Goal: Task Accomplishment & Management: Use online tool/utility

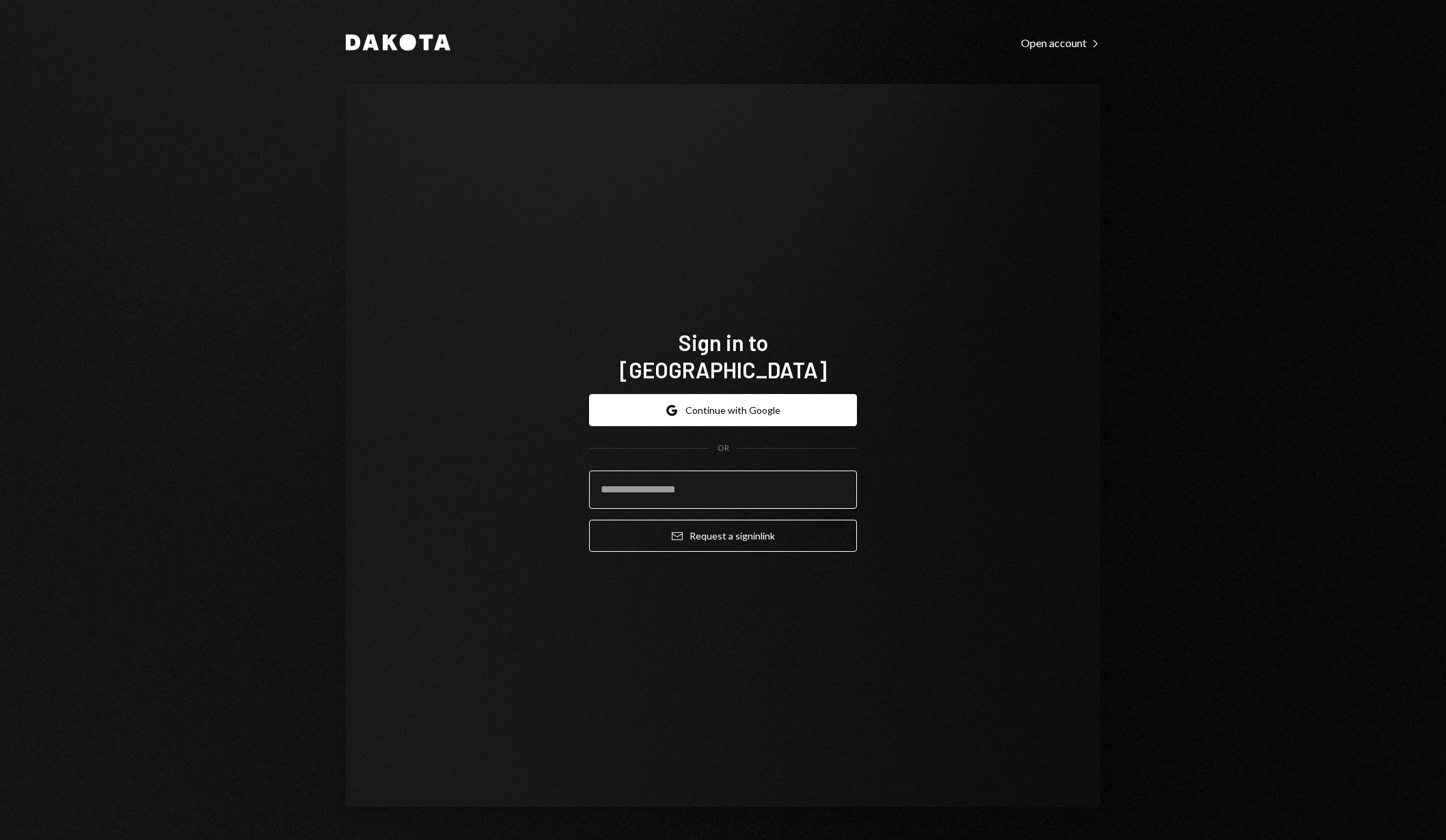
click at [796, 481] on input "email" at bounding box center [723, 490] width 268 height 38
type input "**********"
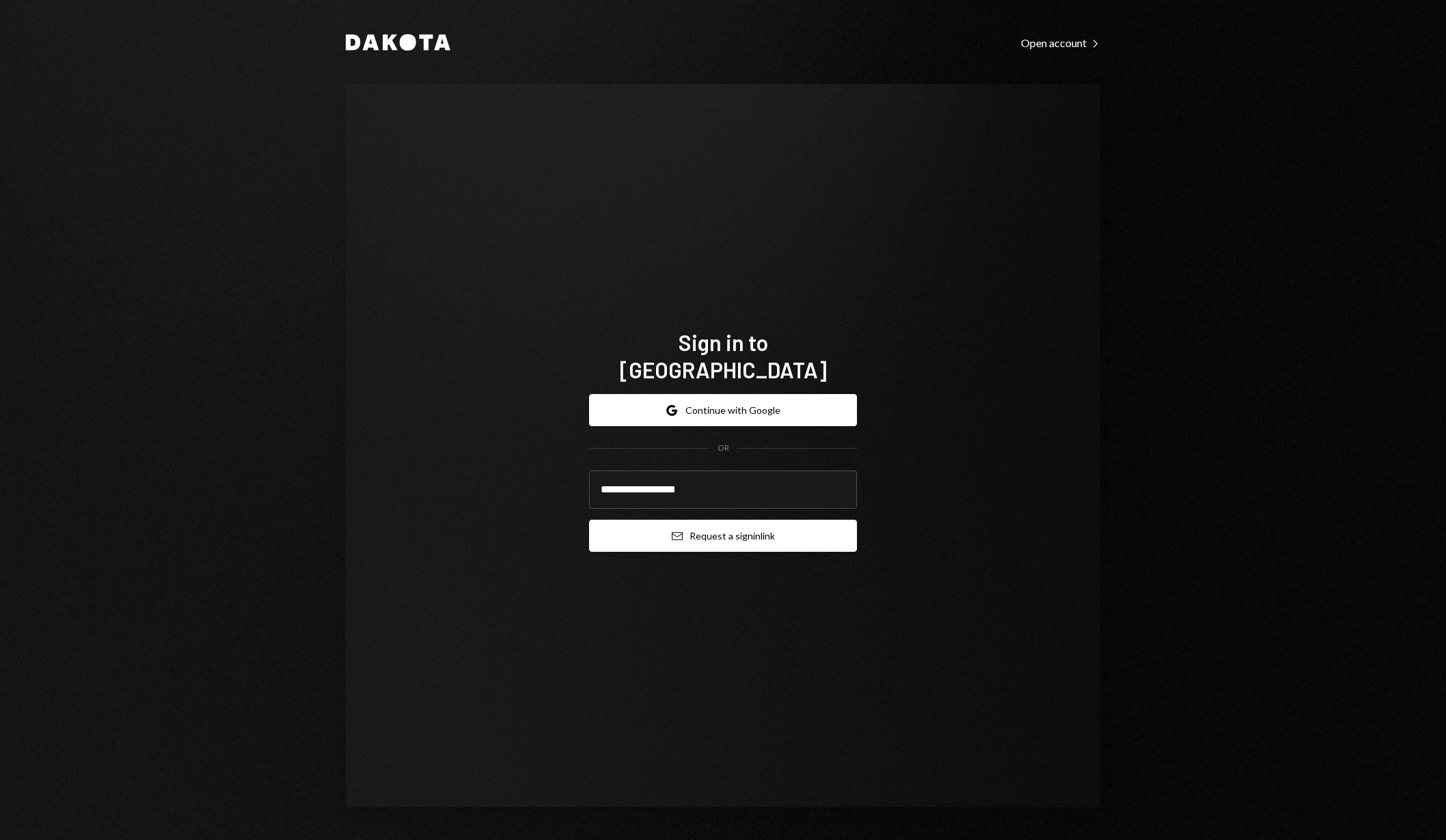
click at [822, 530] on button "Email Request a sign in link" at bounding box center [723, 536] width 268 height 32
click at [736, 529] on button "Email Request a sign in link" at bounding box center [723, 536] width 268 height 32
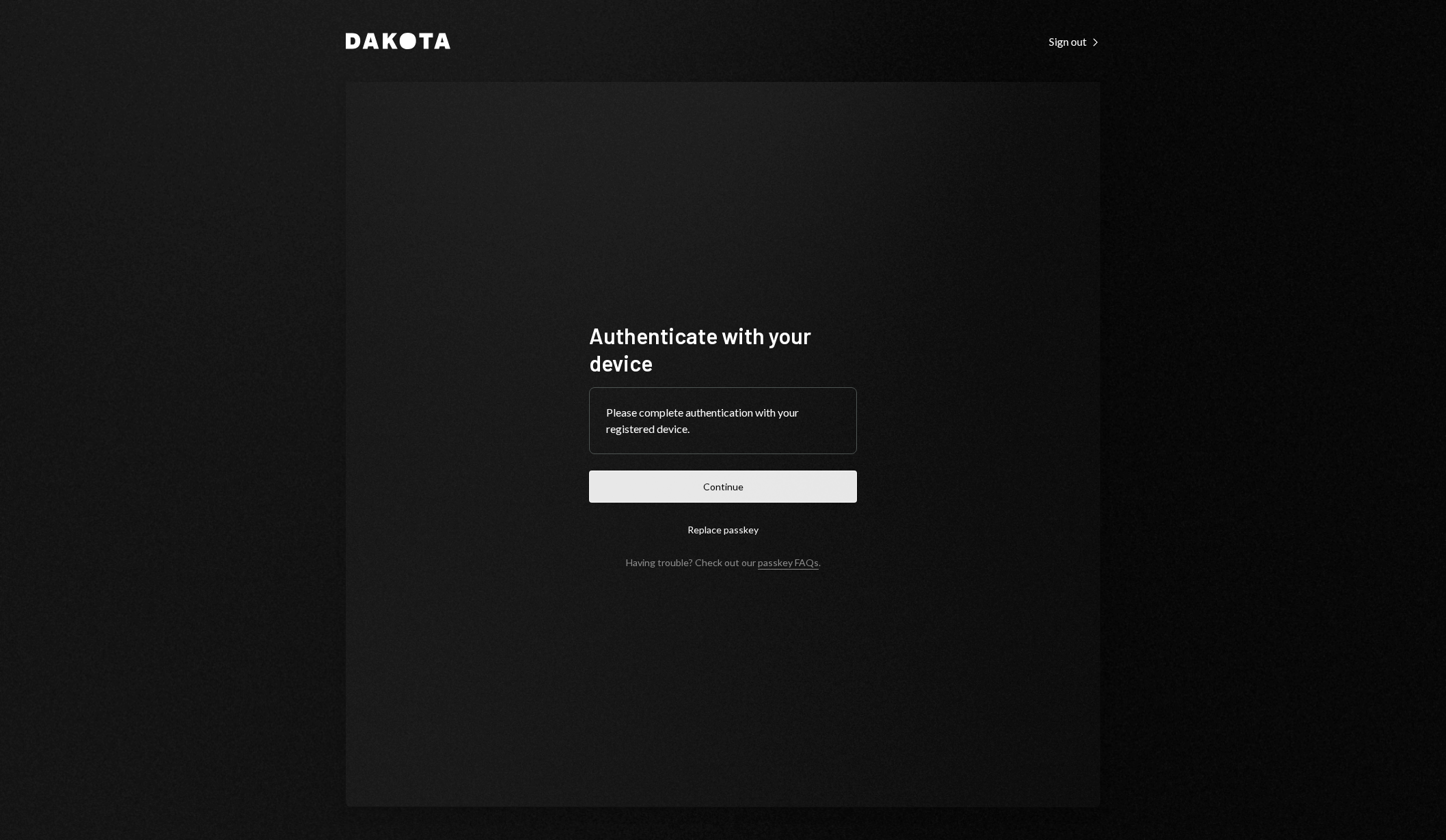
click at [759, 486] on button "Continue" at bounding box center [723, 487] width 268 height 32
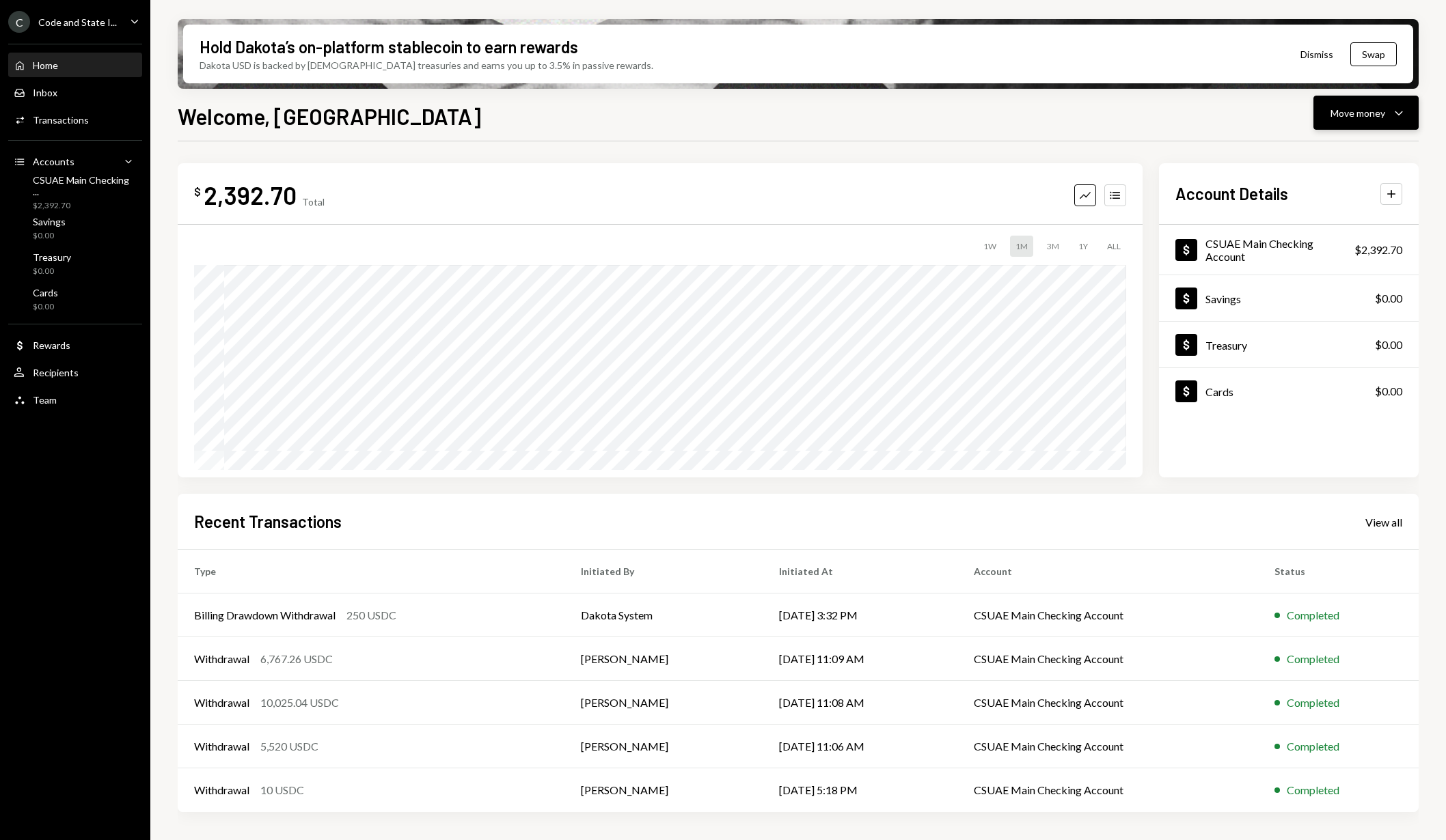
click at [1362, 113] on div "Move money" at bounding box center [1357, 112] width 54 height 14
click at [1337, 220] on div "Deposit" at bounding box center [1354, 215] width 100 height 14
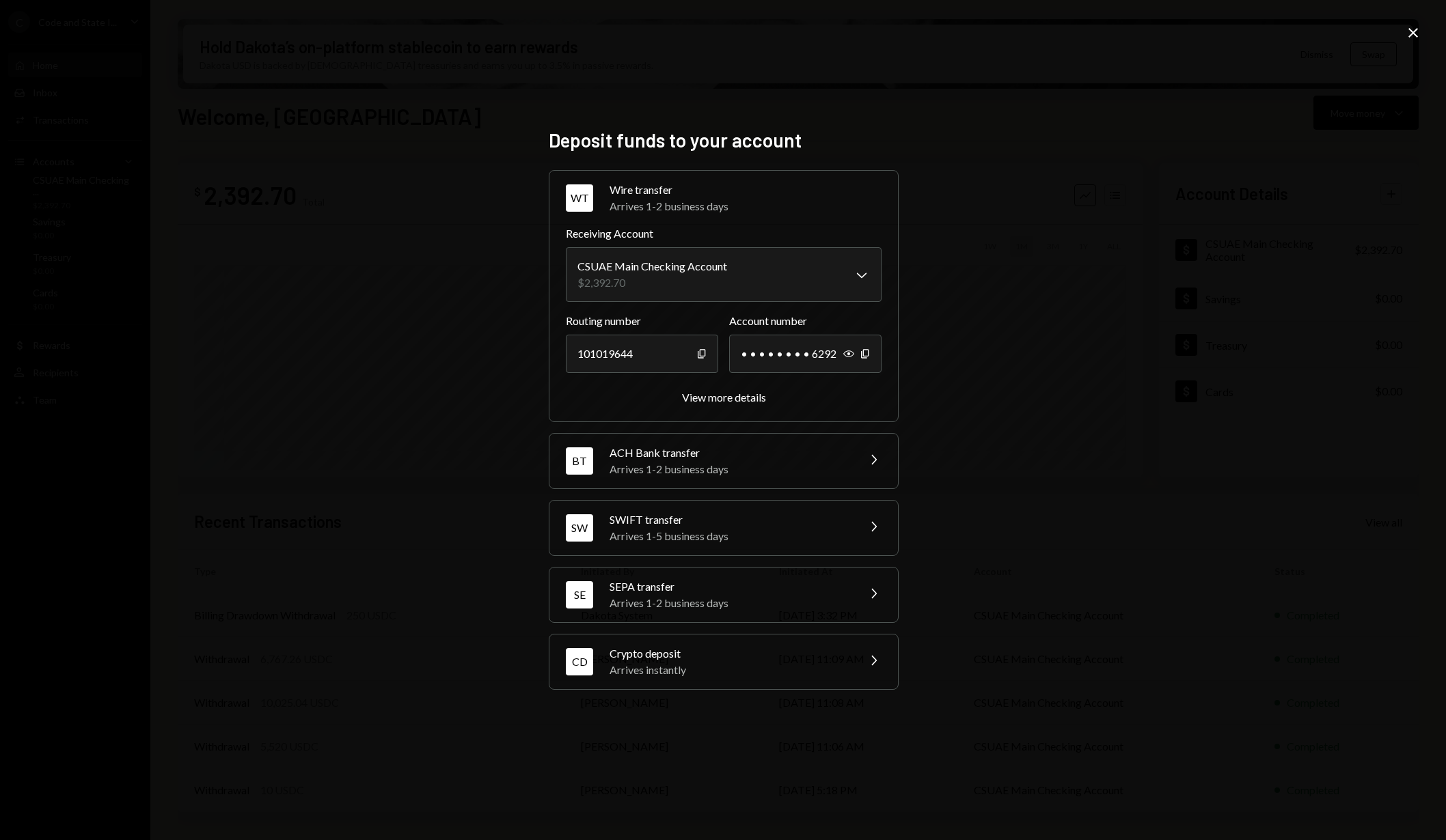
click at [808, 529] on div "Arrives 1-5 business days" at bounding box center [729, 537] width 239 height 17
